Goal: Use online tool/utility

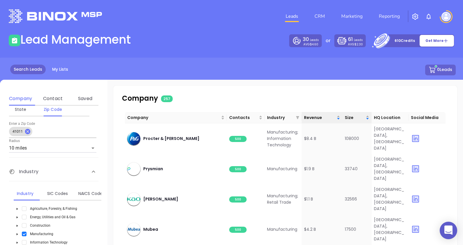
scroll to position [575, 0]
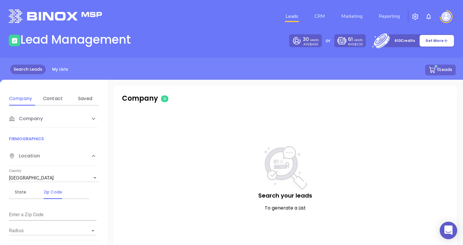
click at [20, 117] on span "Company" at bounding box center [26, 118] width 34 height 7
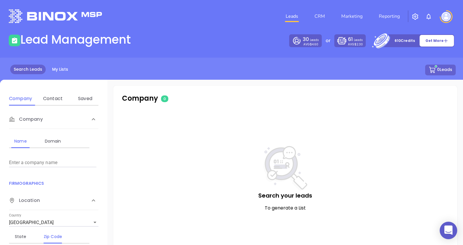
drag, startPoint x: 24, startPoint y: 169, endPoint x: 23, endPoint y: 159, distance: 9.9
click at [24, 169] on div "Name Domain Enter a company name" at bounding box center [53, 150] width 89 height 43
click at [23, 159] on input "Enter a company name" at bounding box center [52, 162] width 87 height 9
type input "rumpke"
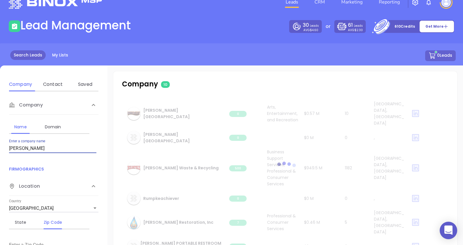
scroll to position [36, 0]
